Goal: Information Seeking & Learning: Learn about a topic

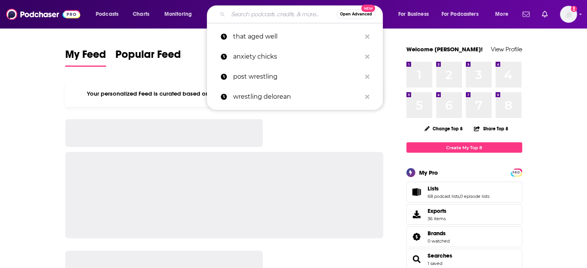
click at [272, 14] on input "Search podcasts, credits, & more..." at bounding box center [282, 14] width 108 height 12
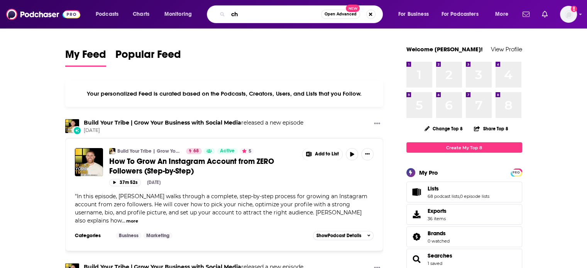
type input "c"
type input "that aged well"
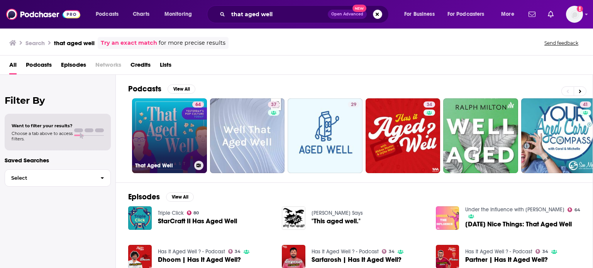
click at [176, 130] on link "64 That Aged Well" at bounding box center [169, 135] width 75 height 75
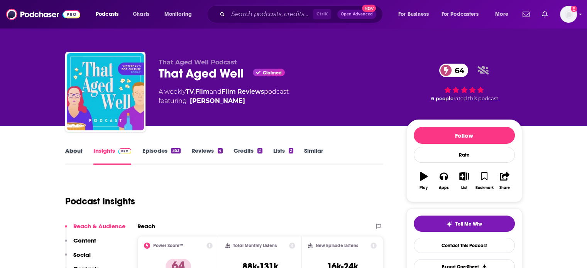
click at [84, 151] on div "About" at bounding box center [79, 156] width 28 height 18
click at [83, 151] on div "About" at bounding box center [79, 156] width 28 height 18
click at [82, 151] on div "About" at bounding box center [79, 156] width 28 height 18
click at [74, 151] on link "About" at bounding box center [73, 156] width 17 height 18
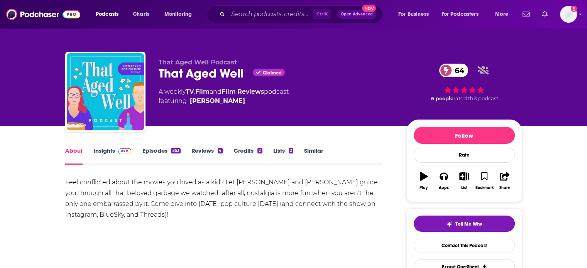
click at [241, 152] on link "Credits 2" at bounding box center [247, 156] width 29 height 18
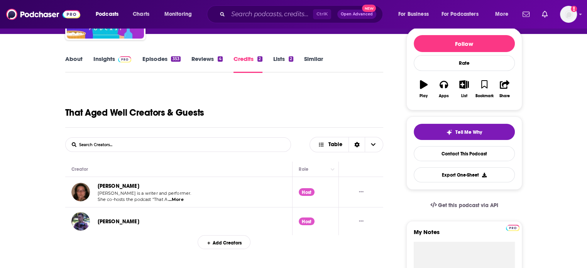
scroll to position [93, 0]
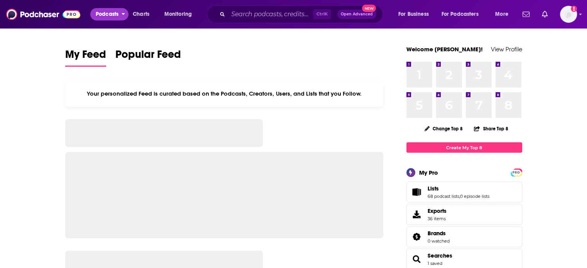
click at [117, 9] on span "Podcasts" at bounding box center [107, 14] width 23 height 11
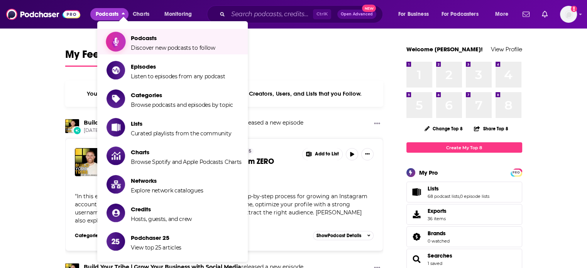
click at [120, 39] on icon "Show item sub-menu" at bounding box center [116, 42] width 10 height 10
